Goal: Navigation & Orientation: Find specific page/section

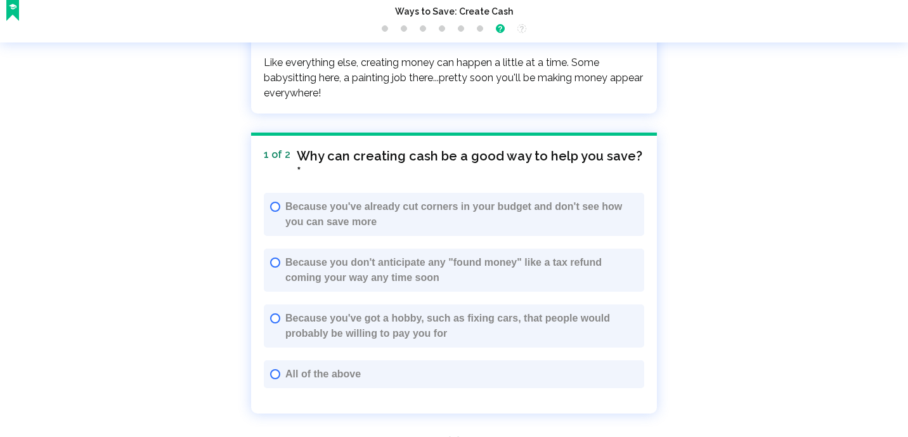
scroll to position [2228, 0]
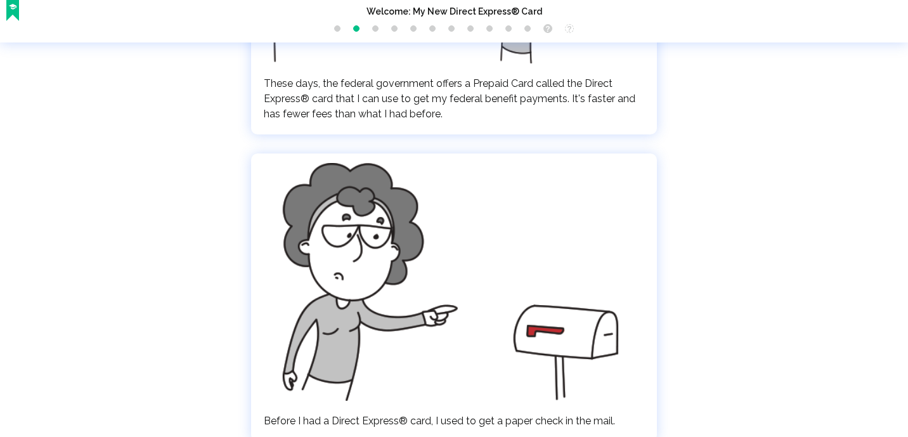
scroll to position [569, 0]
